Goal: Transaction & Acquisition: Purchase product/service

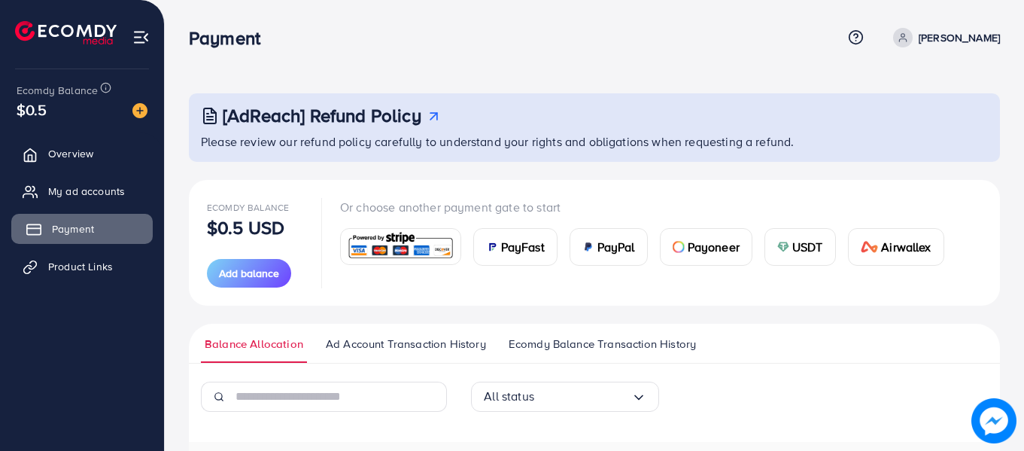
drag, startPoint x: 83, startPoint y: 214, endPoint x: 90, endPoint y: 218, distance: 8.4
click at [83, 214] on link "Payment" at bounding box center [81, 229] width 141 height 30
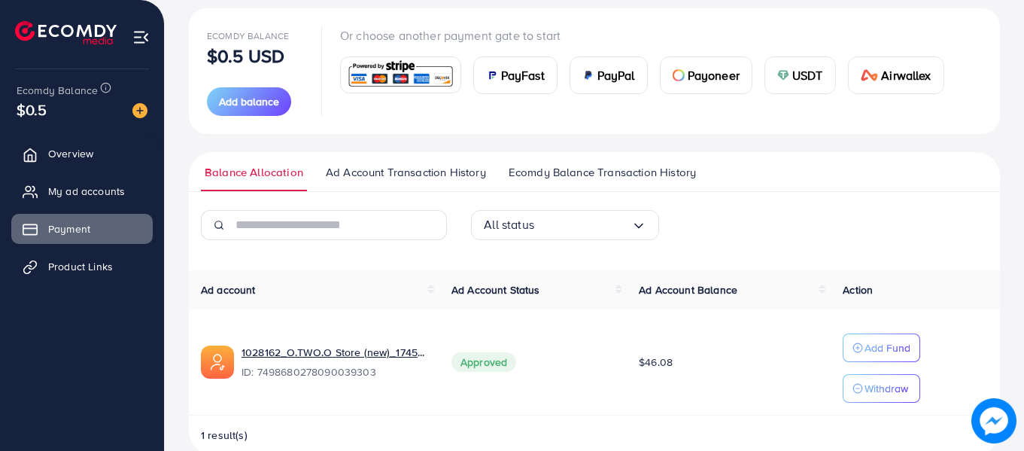
scroll to position [199, 0]
